Goal: Task Accomplishment & Management: Manage account settings

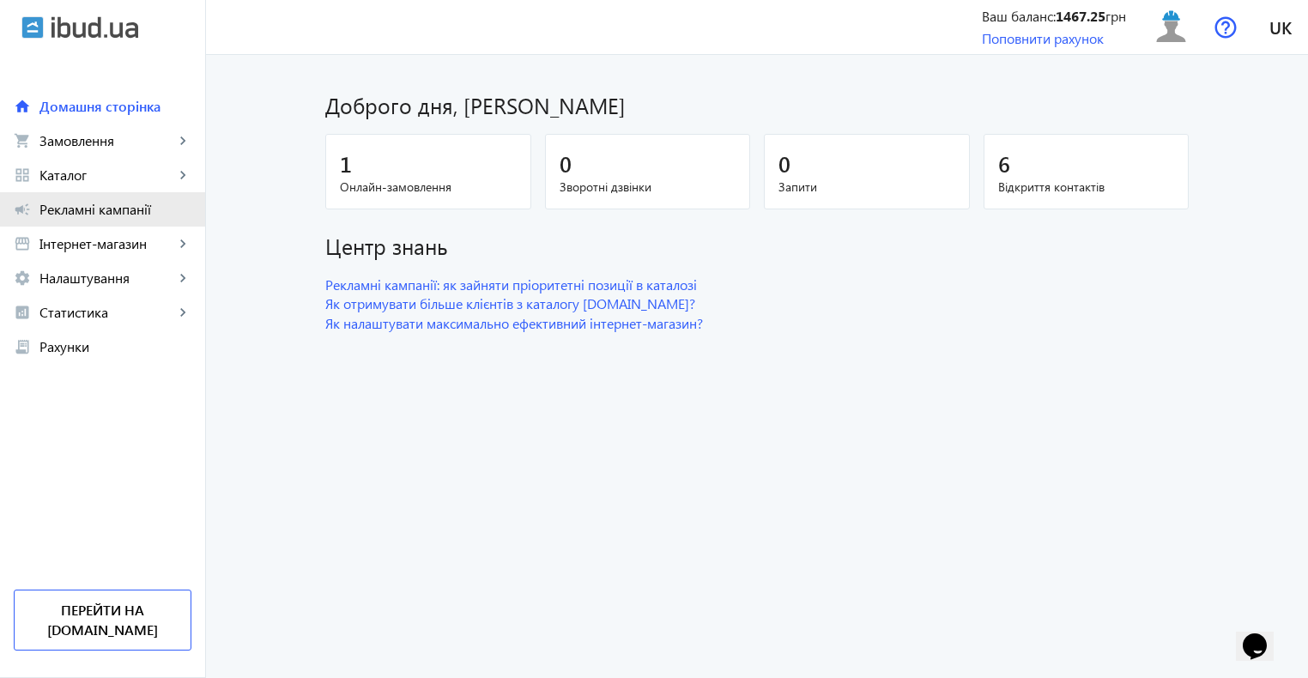
click at [134, 216] on span "Рекламні кампанії" at bounding box center [115, 209] width 152 height 17
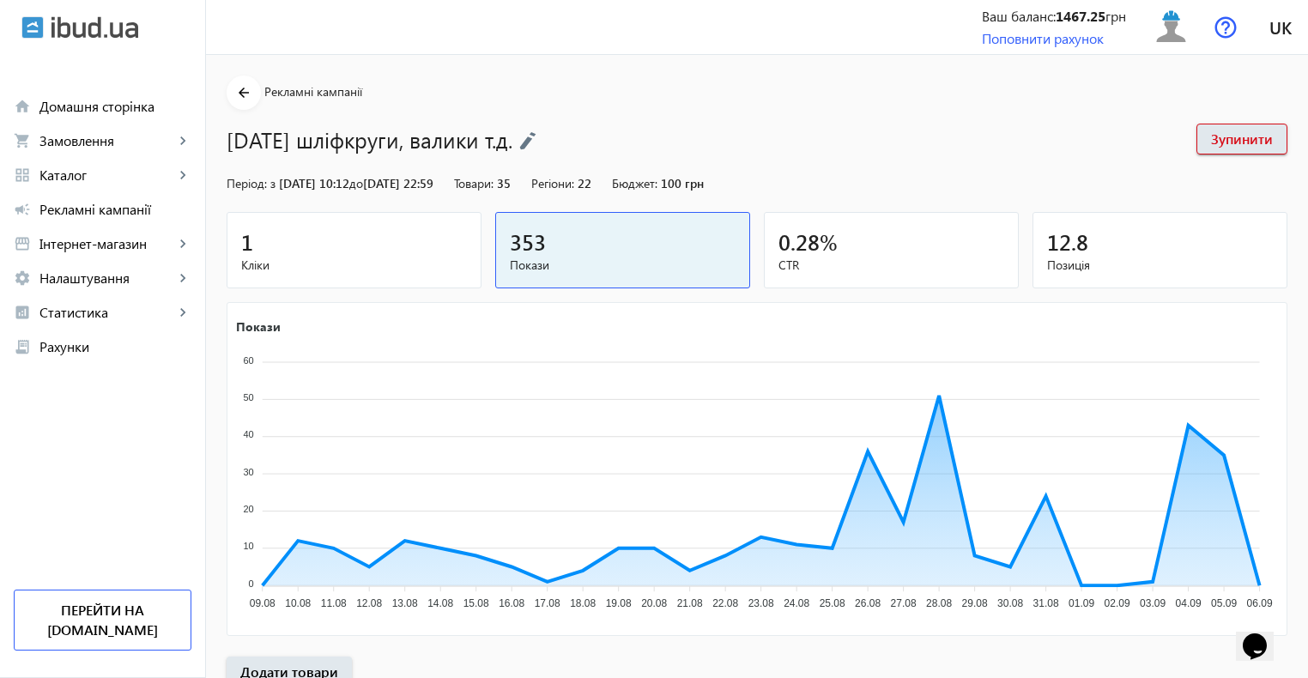
click at [297, 238] on div "1" at bounding box center [354, 242] width 226 height 30
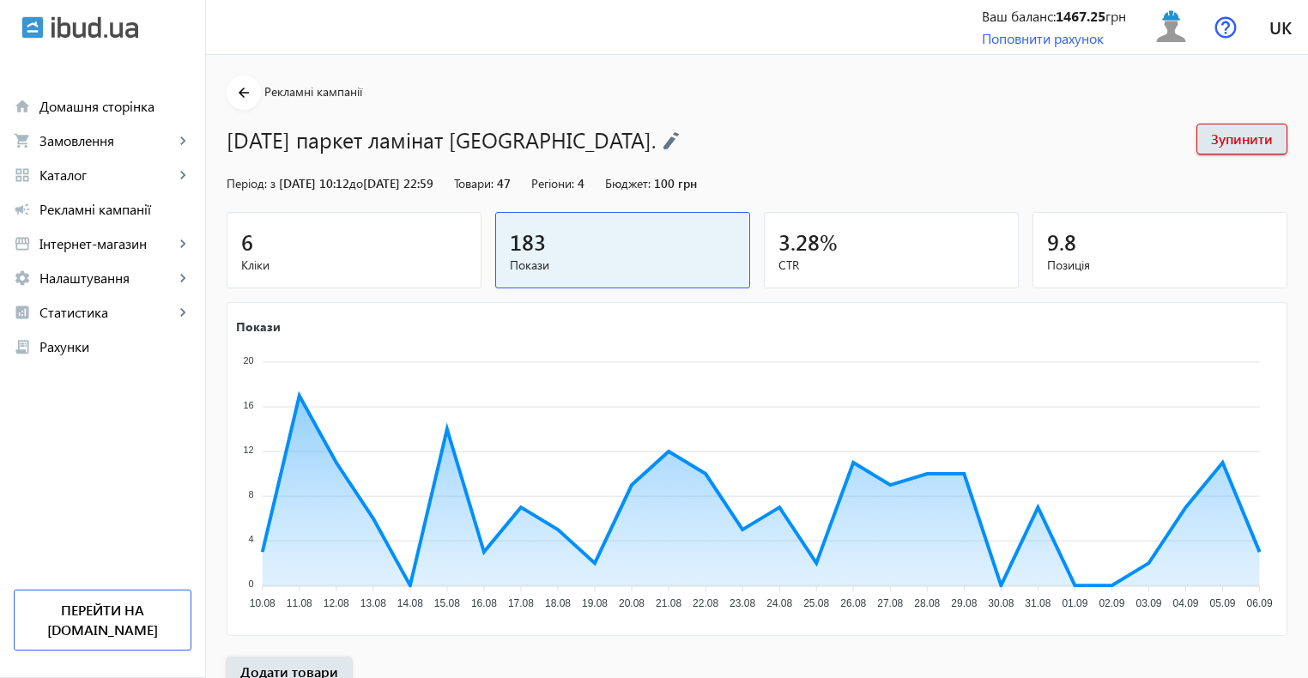
click at [342, 258] on span "Кліки" at bounding box center [354, 265] width 226 height 17
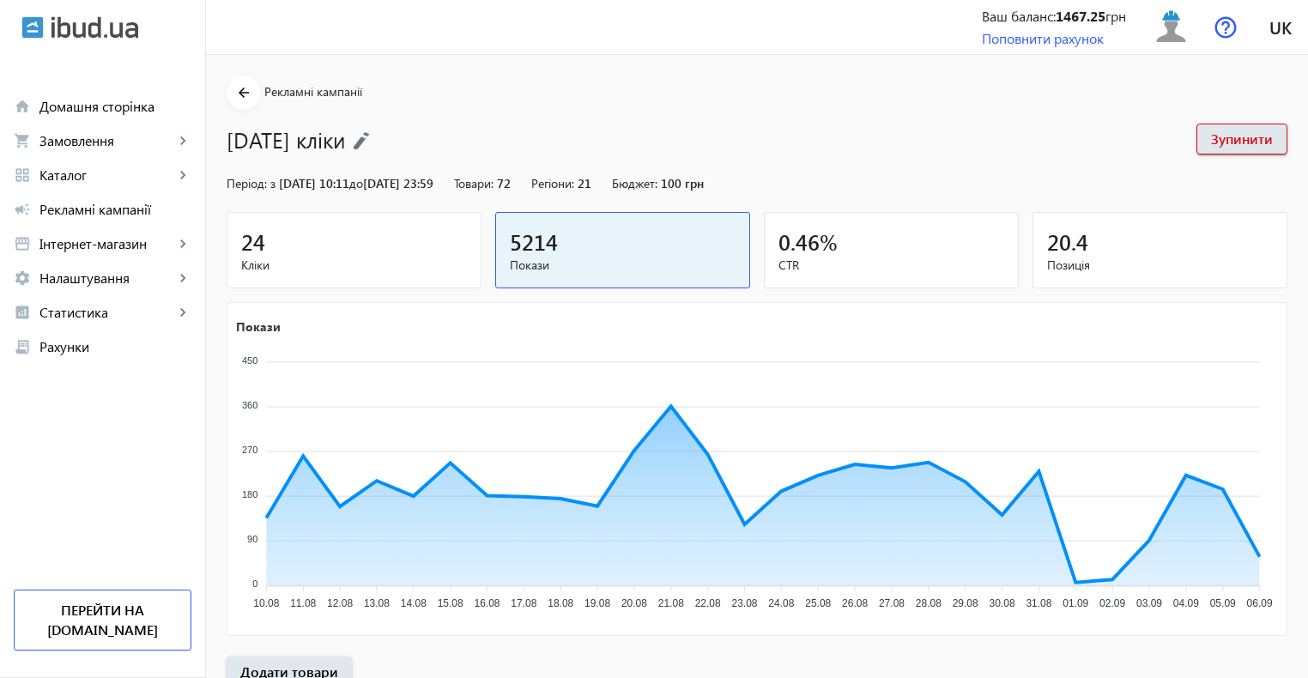
click at [317, 263] on span "Кліки" at bounding box center [354, 265] width 226 height 17
